Goal: Task Accomplishment & Management: Complete application form

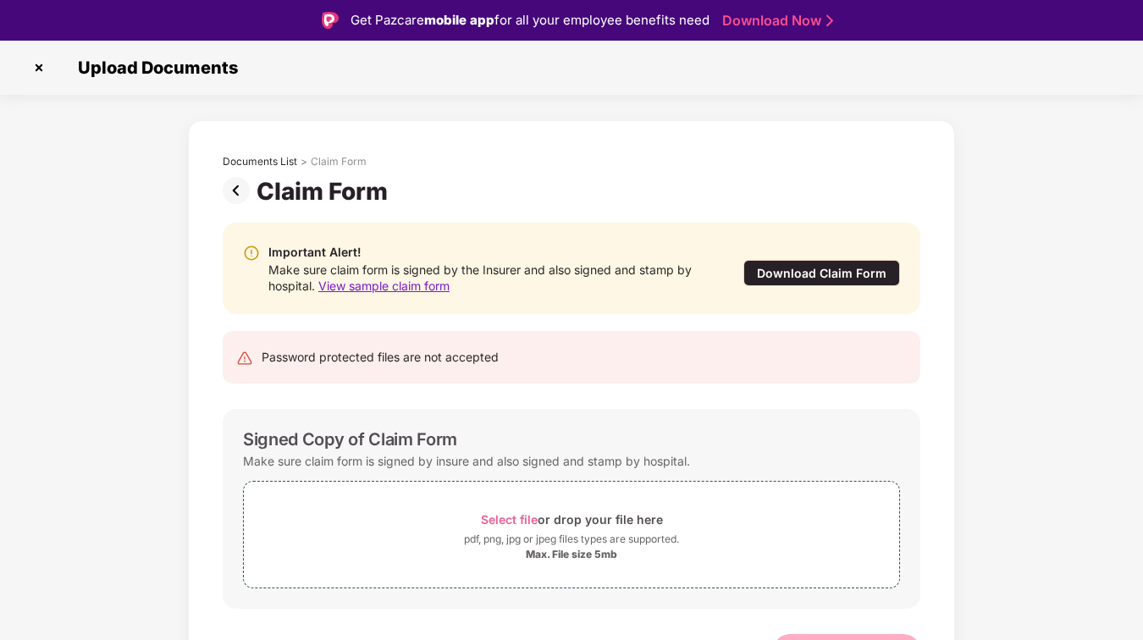
click at [397, 283] on span "View sample claim form" at bounding box center [383, 285] width 131 height 14
click at [802, 272] on div "Download Claim Form" at bounding box center [821, 273] width 157 height 26
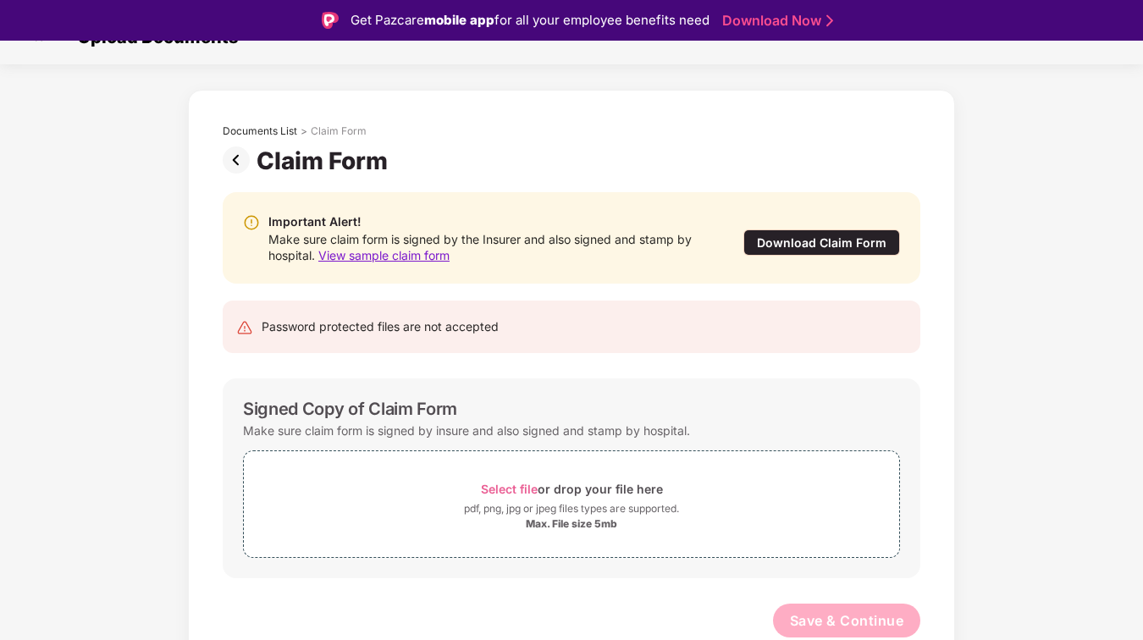
click at [239, 157] on img at bounding box center [240, 159] width 34 height 27
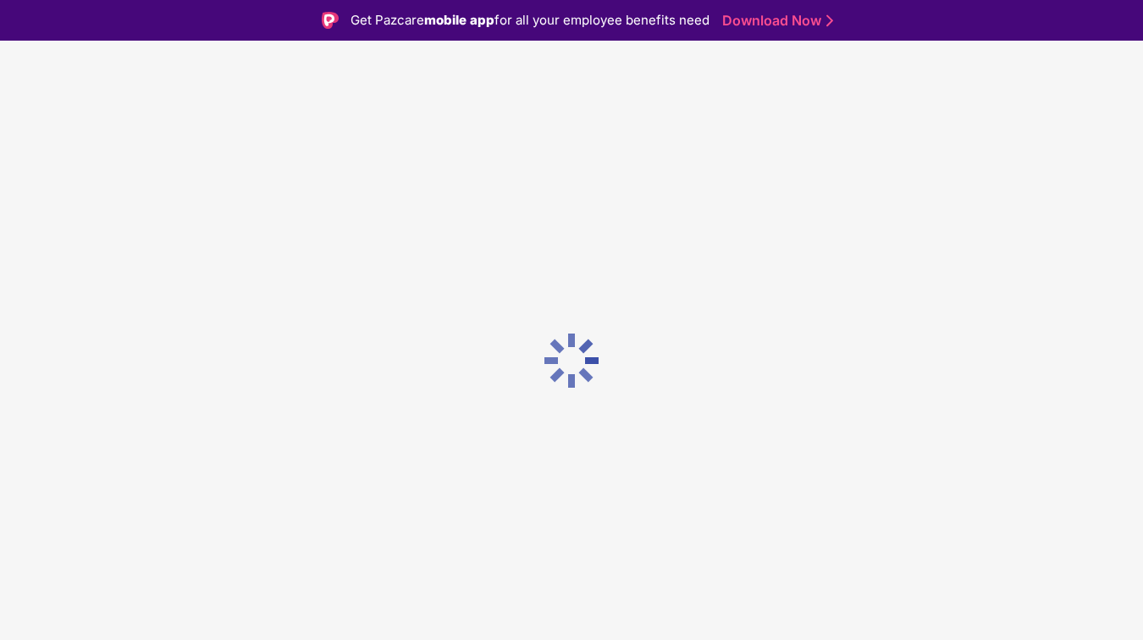
scroll to position [0, 0]
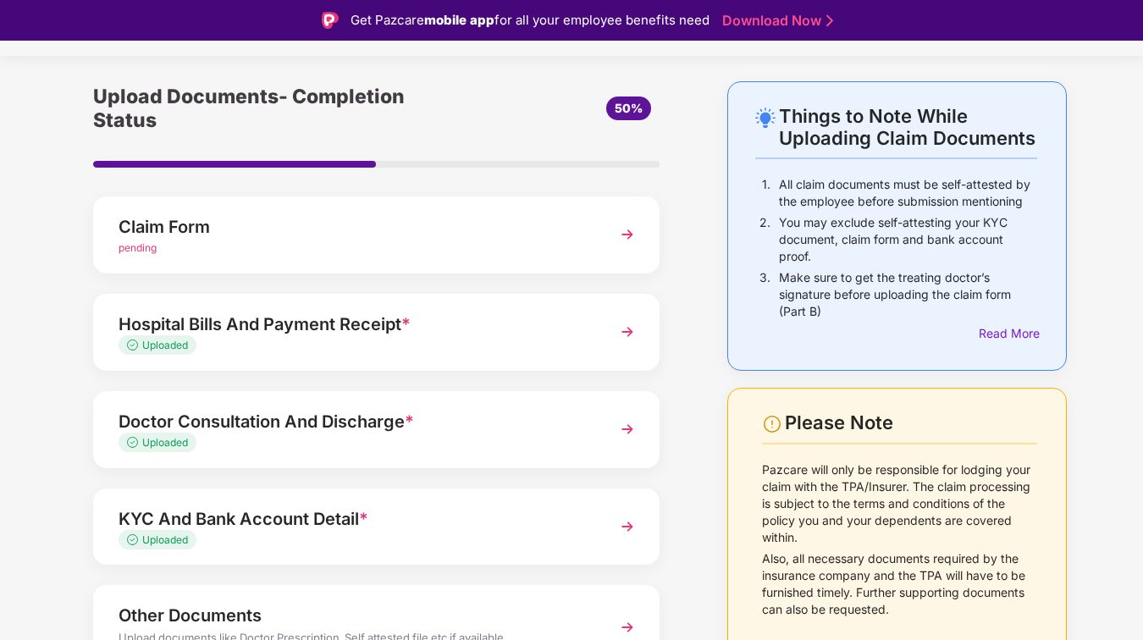
click at [417, 213] on div "Claim Form" at bounding box center [354, 226] width 472 height 27
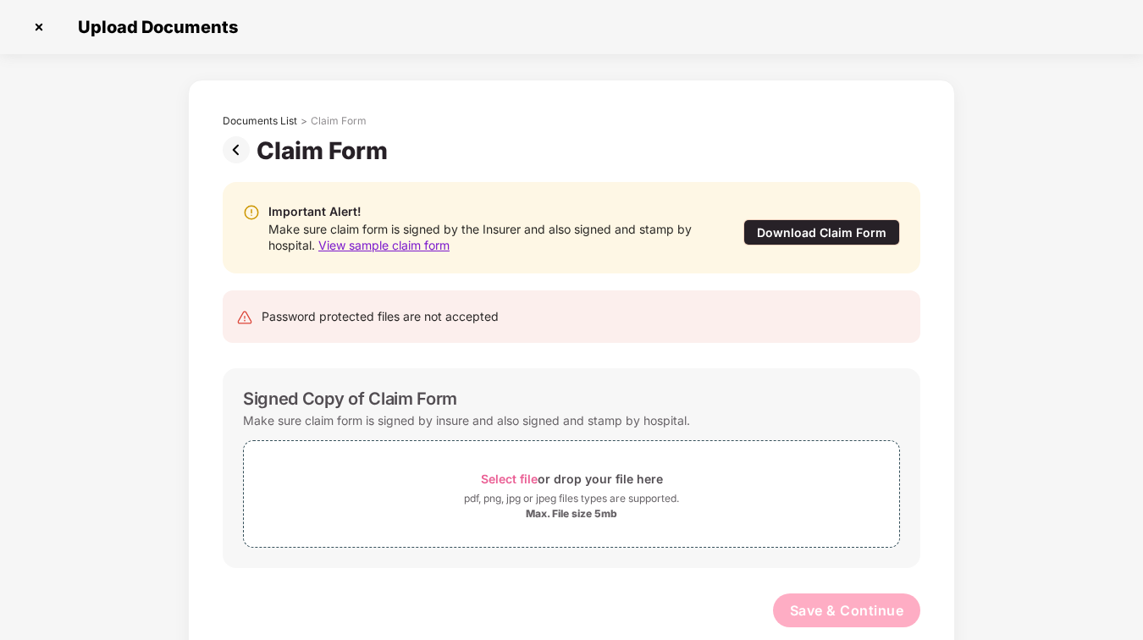
click at [44, 24] on img at bounding box center [38, 27] width 27 height 27
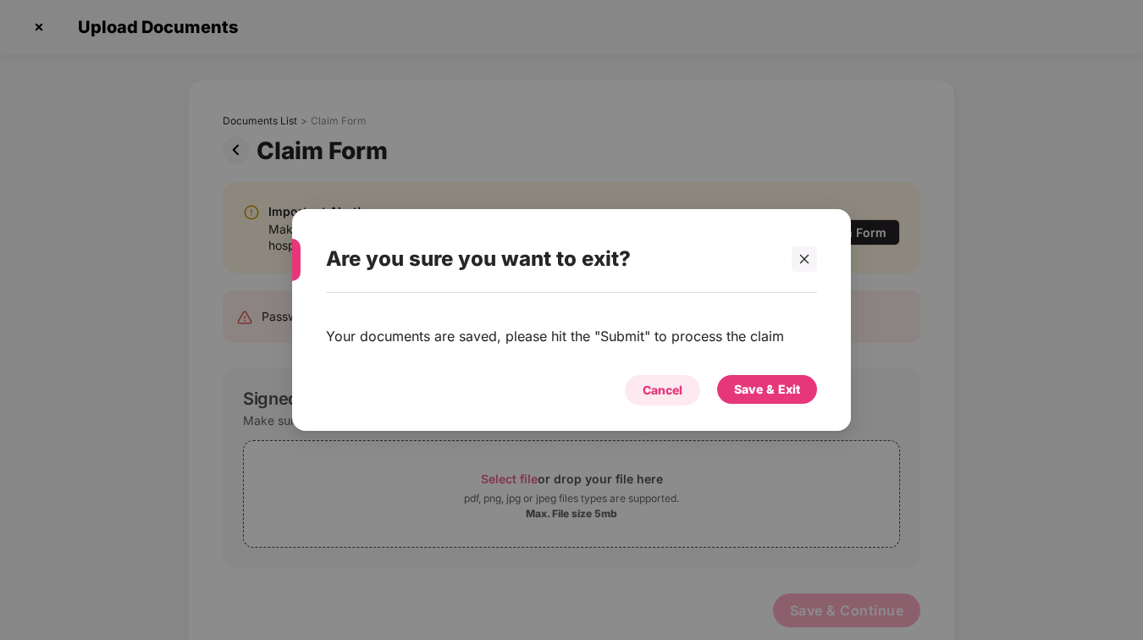
click at [688, 395] on div "Cancel" at bounding box center [662, 390] width 75 height 30
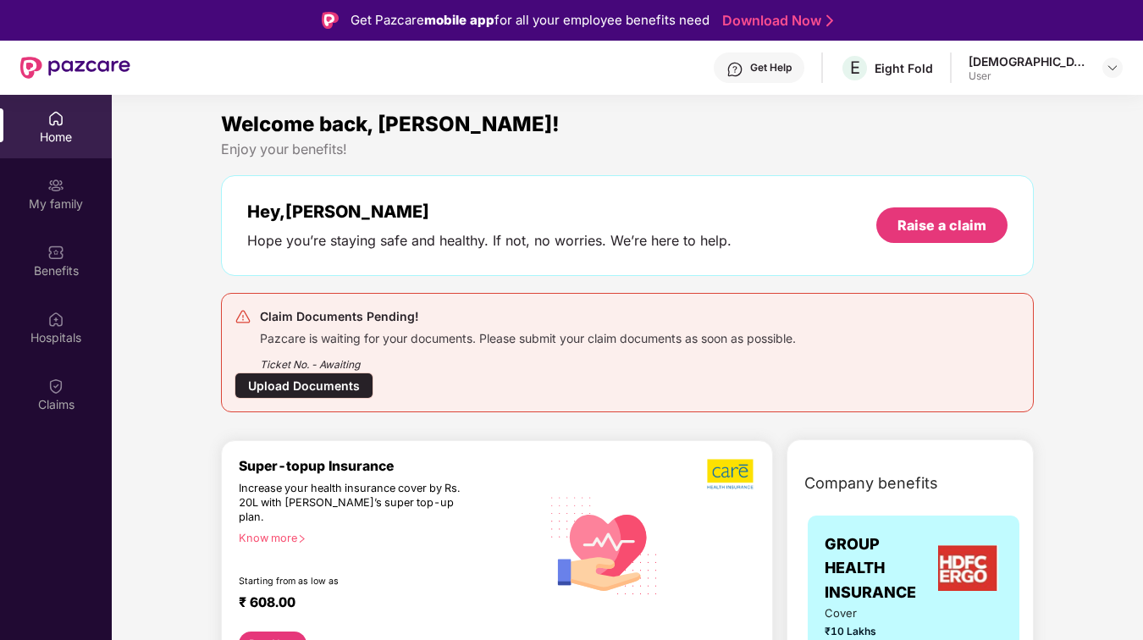
click at [609, 356] on div "Ticket No. - Awaiting" at bounding box center [528, 359] width 536 height 26
click at [332, 387] on div "Upload Documents" at bounding box center [303, 385] width 139 height 26
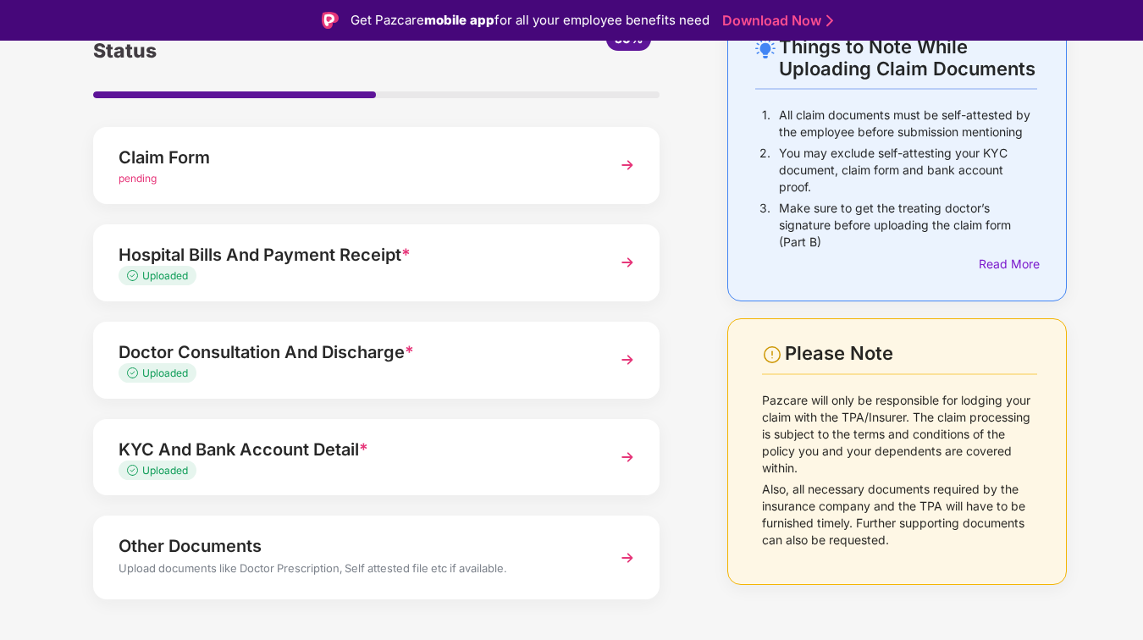
scroll to position [41, 0]
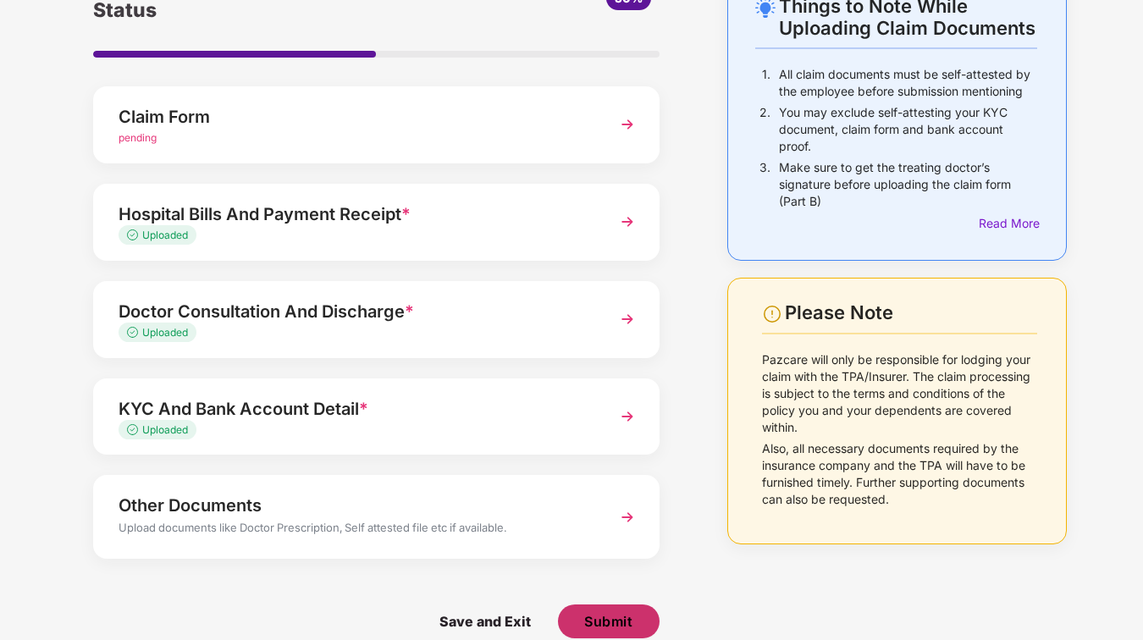
click at [587, 612] on span "Submit" at bounding box center [608, 621] width 48 height 19
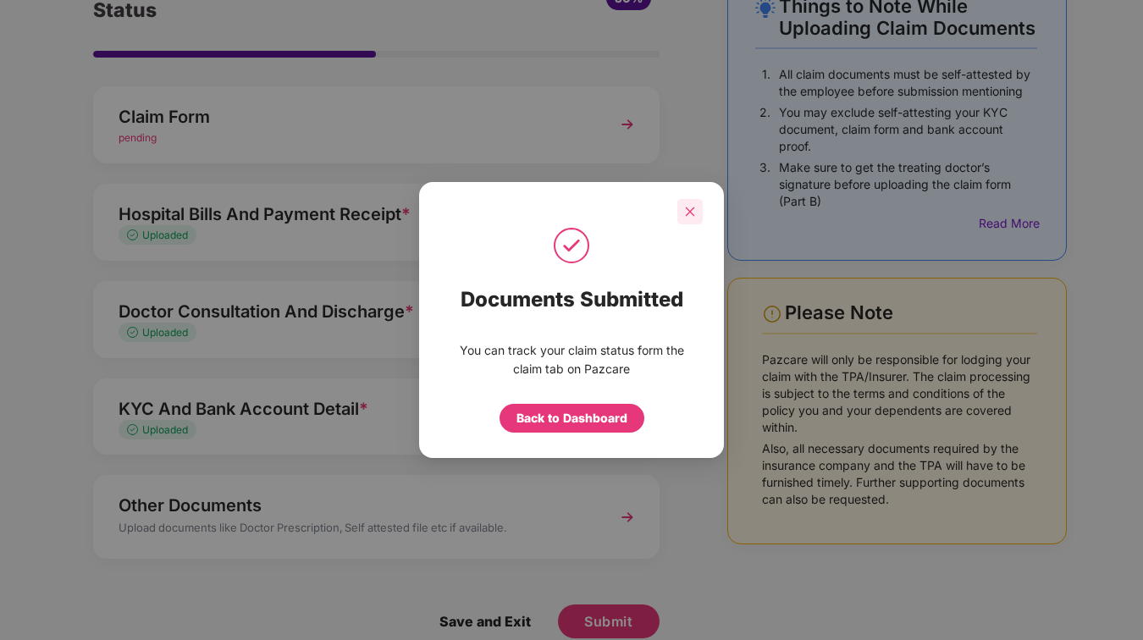
click at [687, 212] on icon "close" at bounding box center [690, 212] width 12 height 12
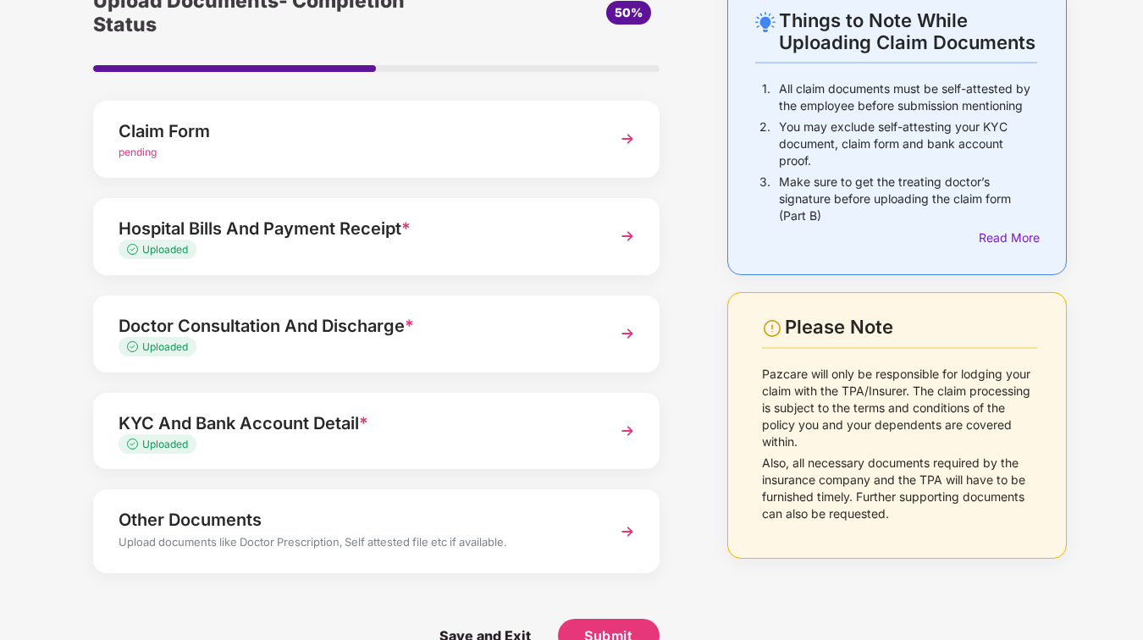
scroll to position [108, 0]
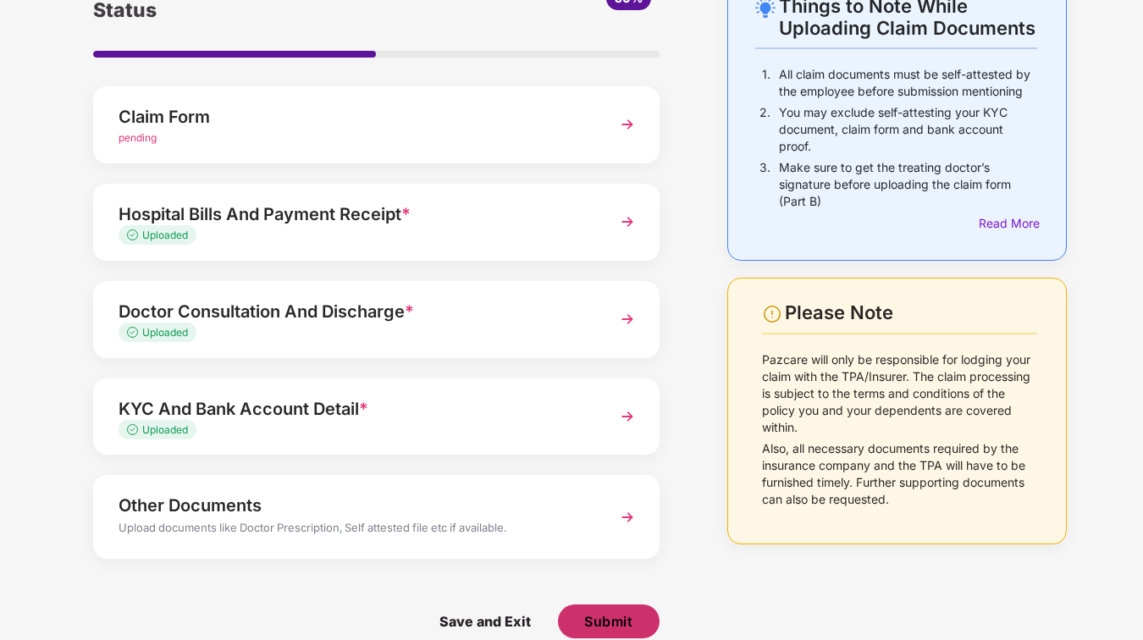
click at [585, 612] on span "Submit" at bounding box center [608, 621] width 48 height 19
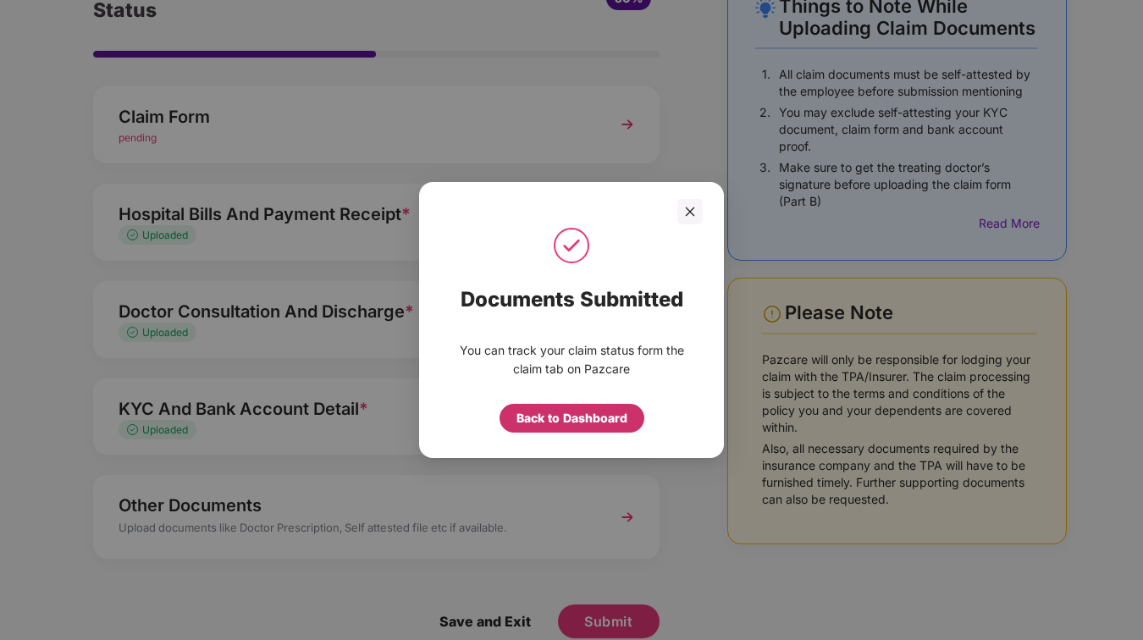
click at [564, 420] on div "Back to Dashboard" at bounding box center [571, 418] width 111 height 19
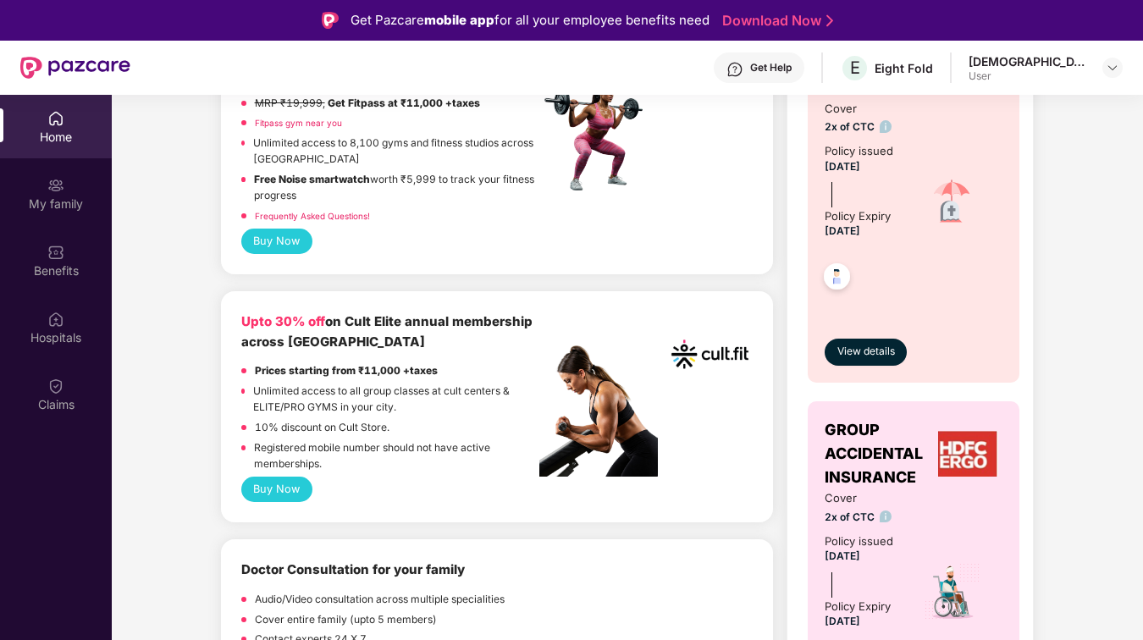
scroll to position [763, 0]
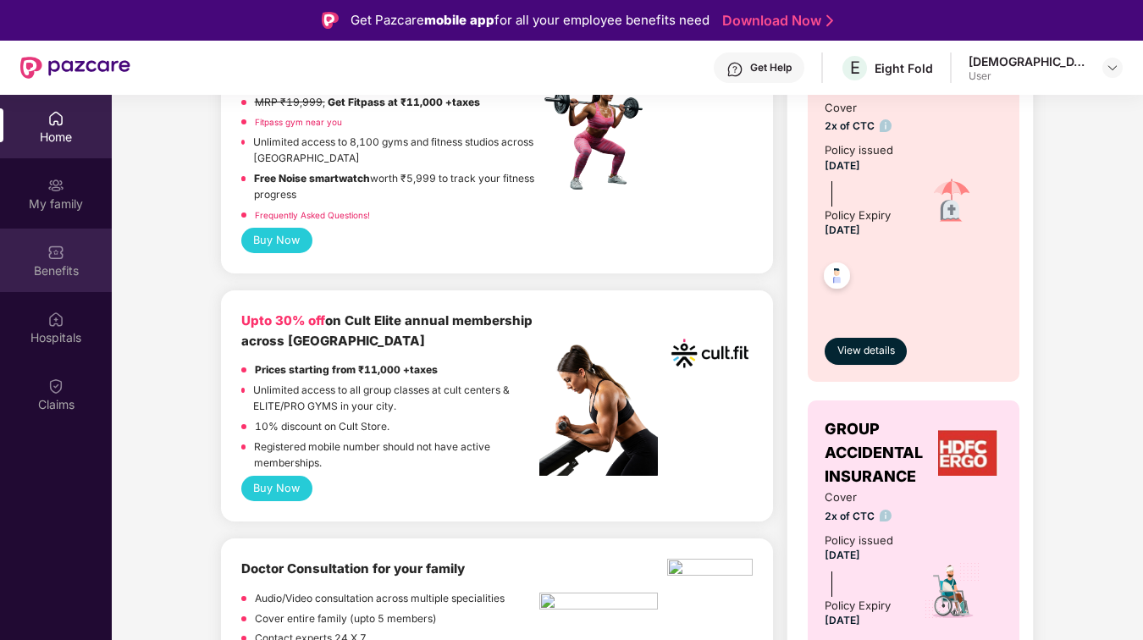
click at [52, 267] on div "Benefits" at bounding box center [56, 270] width 112 height 17
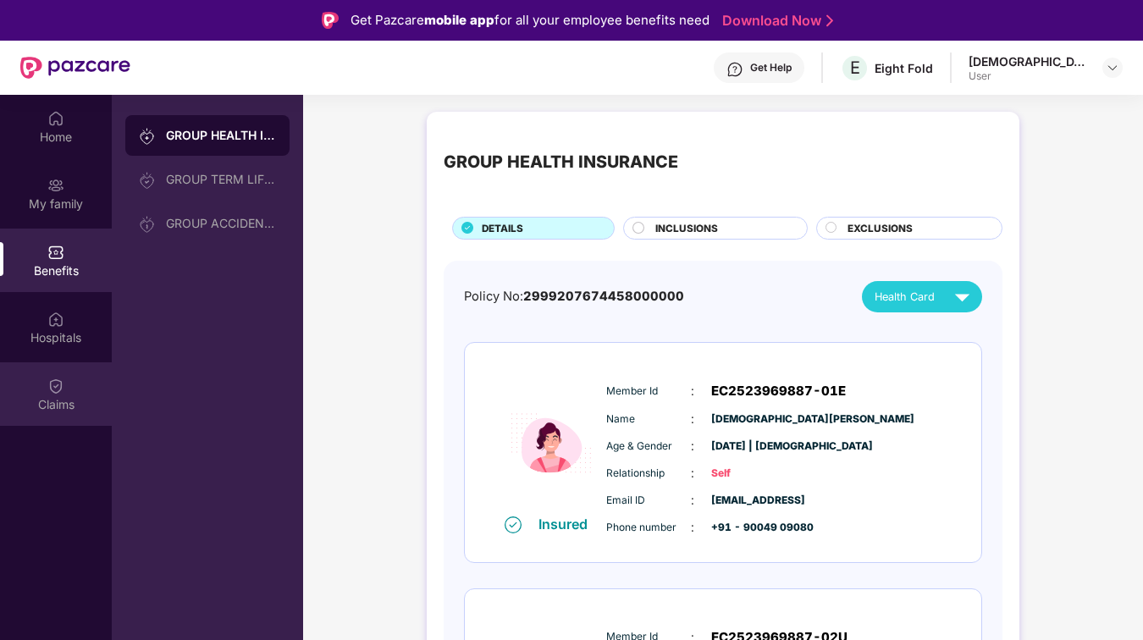
click at [76, 404] on div "Claims" at bounding box center [56, 404] width 112 height 17
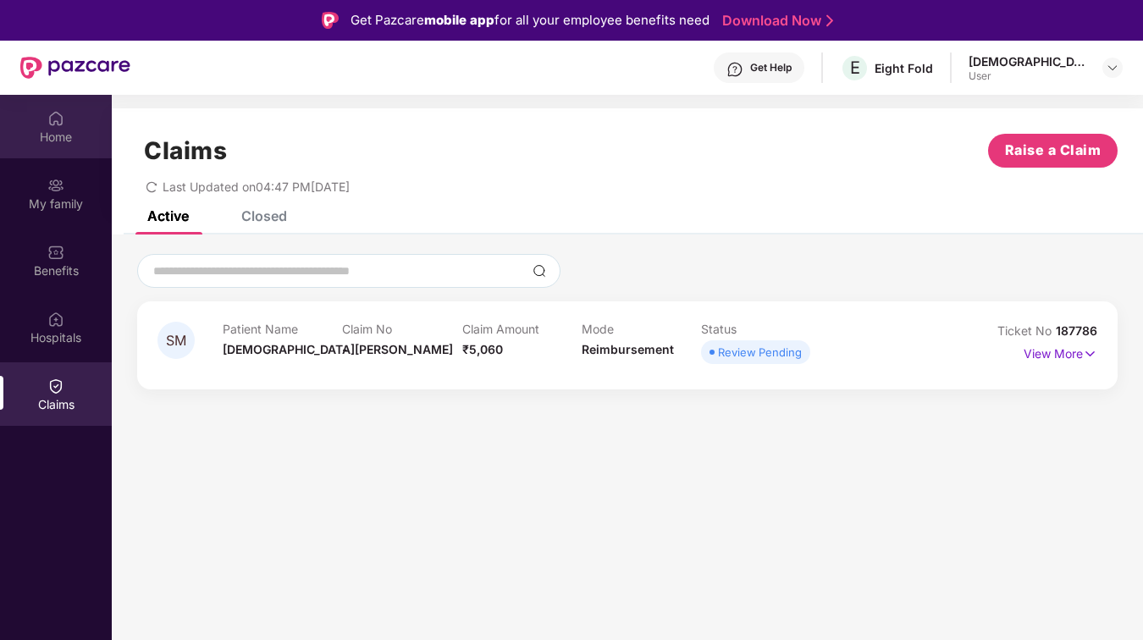
click at [74, 129] on div "Home" at bounding box center [56, 137] width 112 height 17
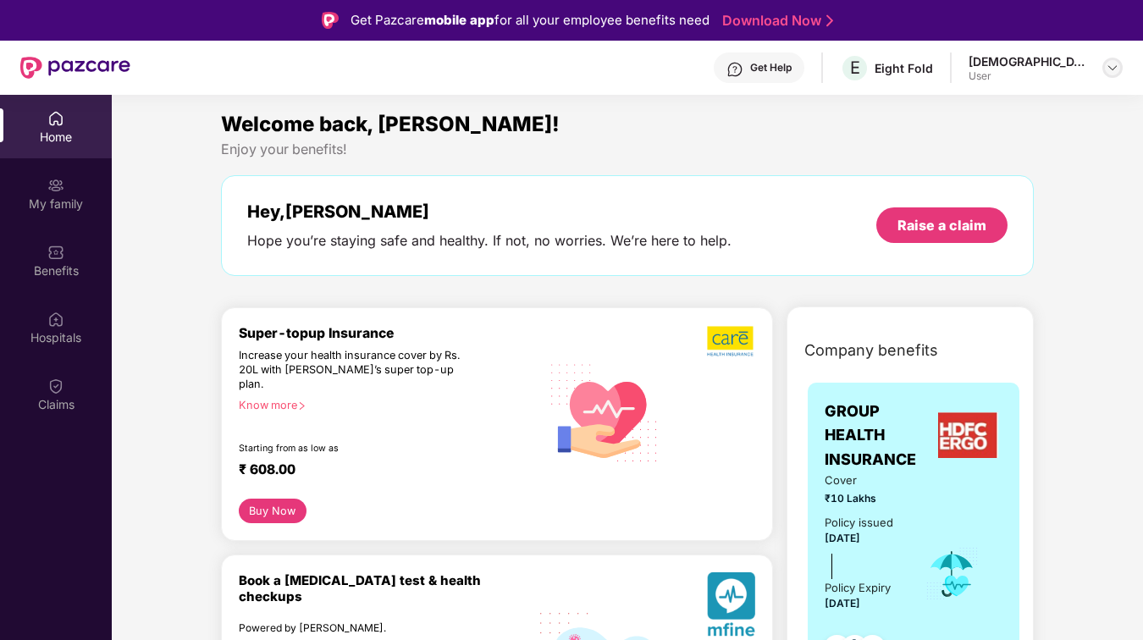
click at [1116, 69] on img at bounding box center [1112, 68] width 14 height 14
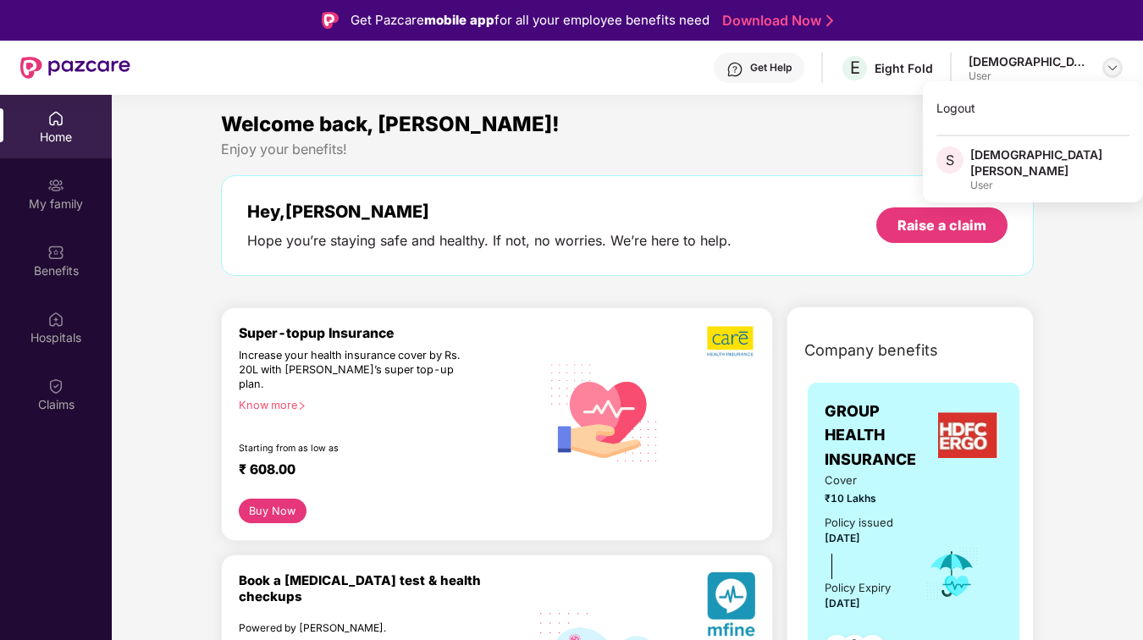
click at [1116, 69] on img at bounding box center [1112, 68] width 14 height 14
